Goal: Task Accomplishment & Management: Manage account settings

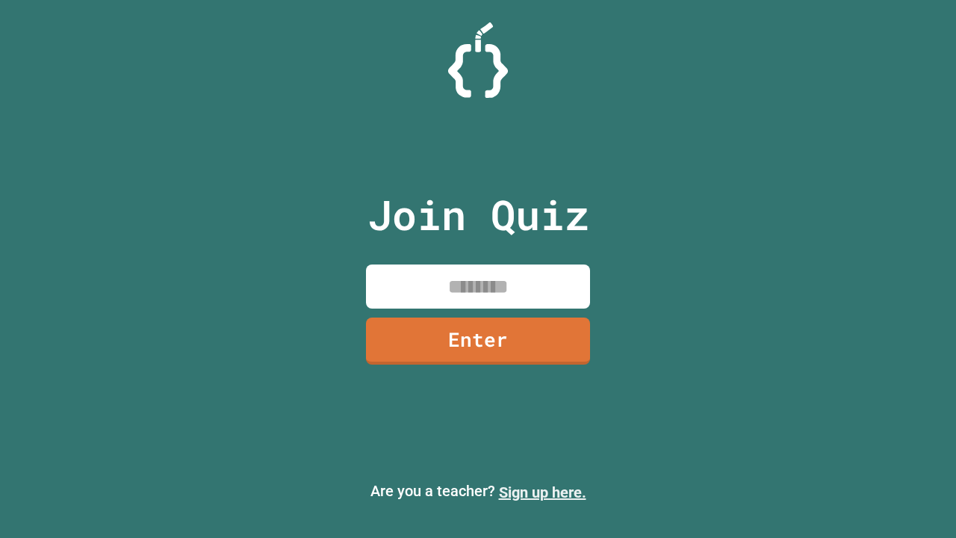
click at [542, 492] on link "Sign up here." at bounding box center [542, 492] width 87 height 18
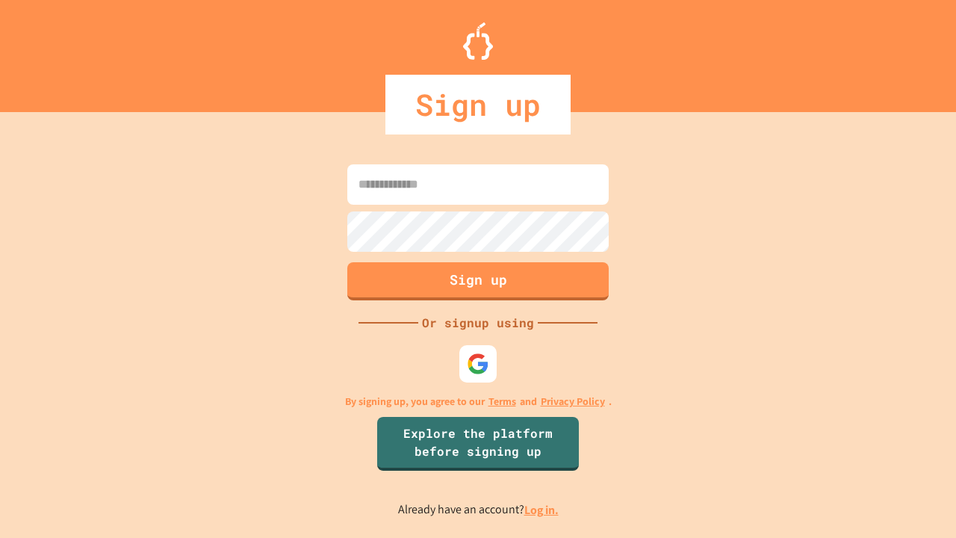
click at [542, 510] on link "Log in." at bounding box center [541, 510] width 34 height 16
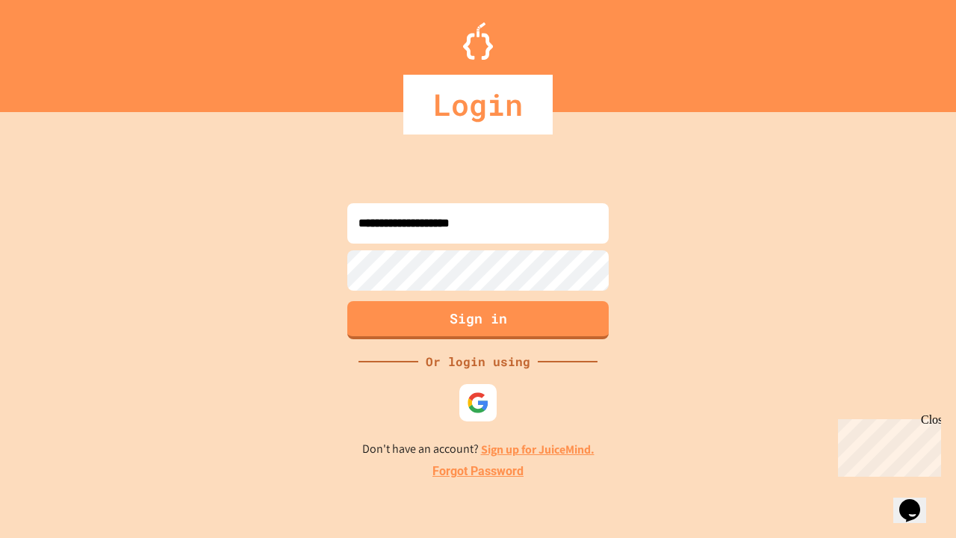
type input "**********"
